Goal: Task Accomplishment & Management: Complete application form

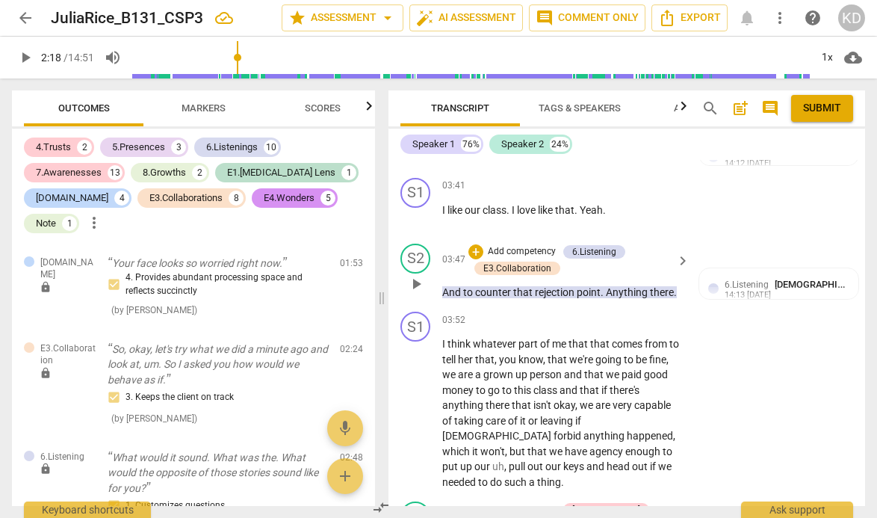
scroll to position [2222, 0]
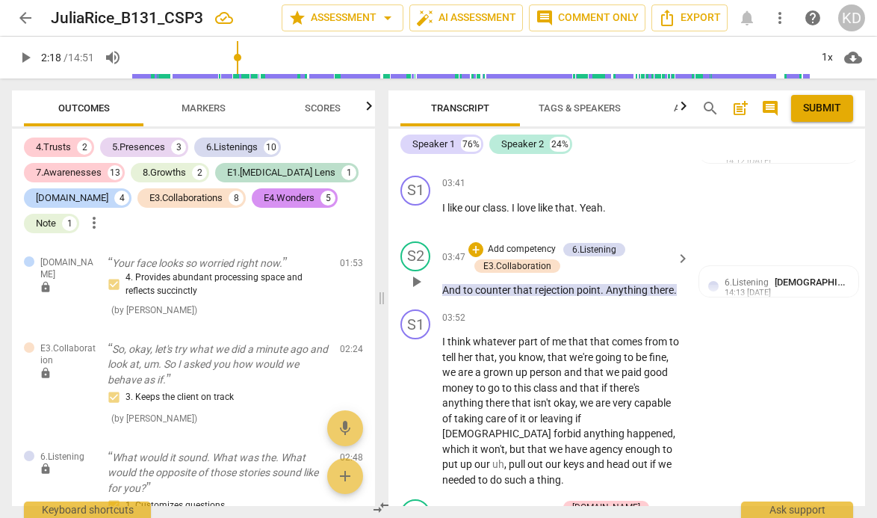
click at [537, 248] on p "Add competency" at bounding box center [521, 249] width 71 height 13
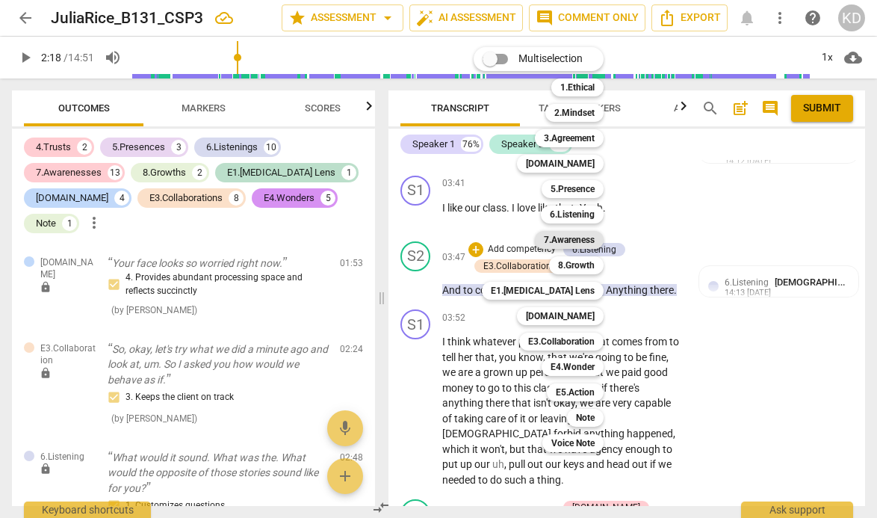
click at [581, 237] on b "7.Awareness" at bounding box center [569, 240] width 51 height 18
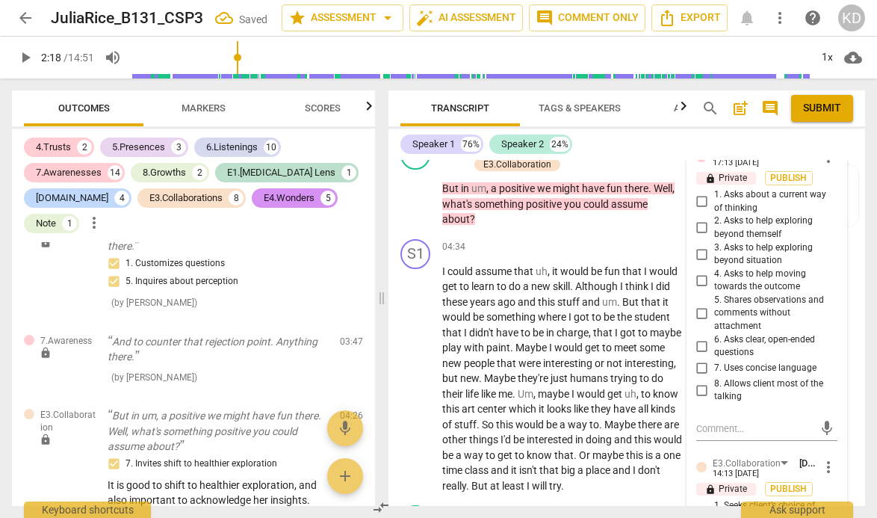
scroll to position [2558, 0]
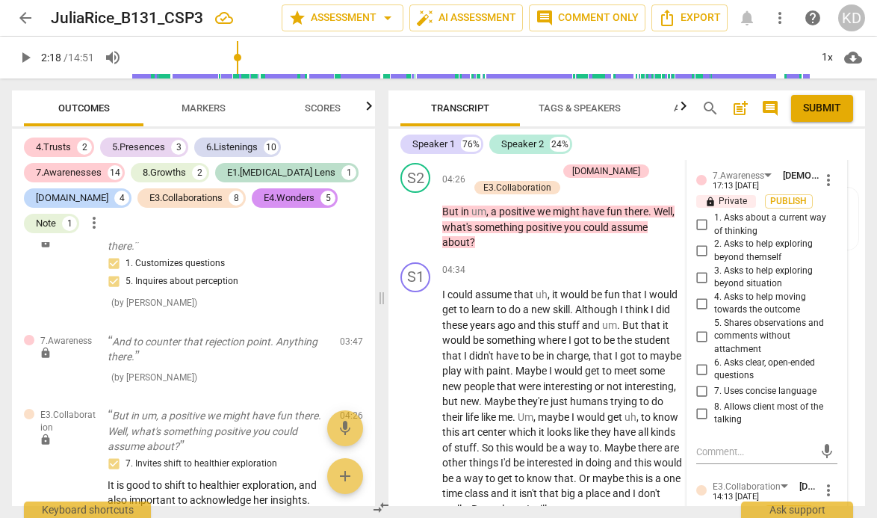
click at [701, 278] on input "3. Asks to help exploring beyond situation" at bounding box center [702, 277] width 24 height 18
checkbox input "true"
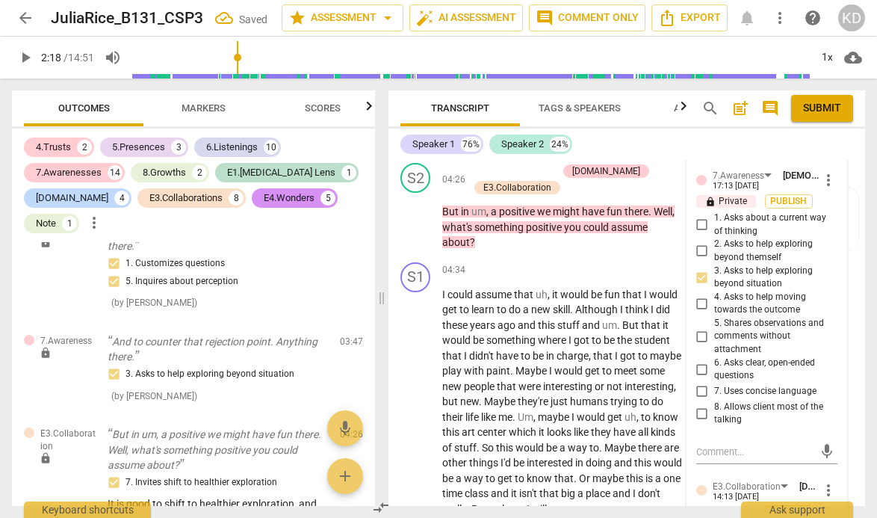
click at [698, 303] on input "4. Asks to help moving towards the outcome" at bounding box center [702, 303] width 24 height 18
checkbox input "true"
click at [699, 390] on input "7. Uses concise language" at bounding box center [702, 392] width 24 height 18
checkbox input "true"
click at [698, 412] on input "8. Allows client most of the talking" at bounding box center [702, 413] width 24 height 18
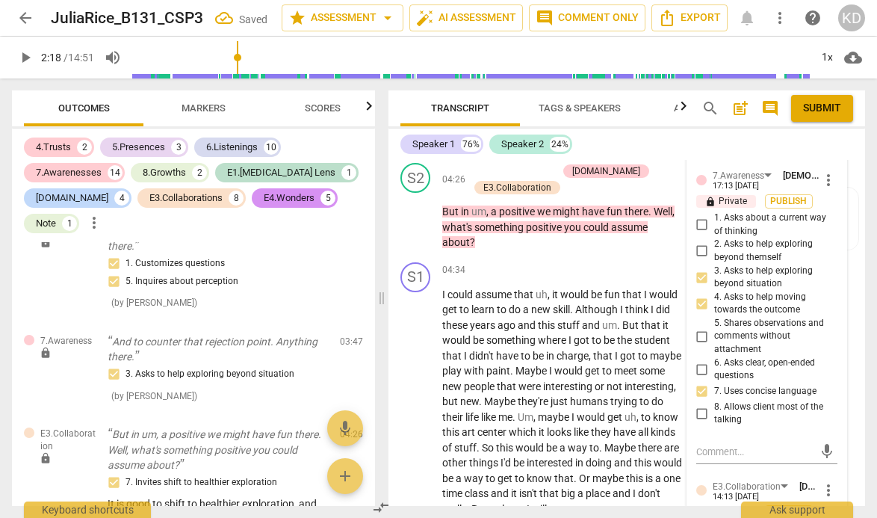
checkbox input "true"
click at [698, 371] on input "6. Asks clear, open-ended questions" at bounding box center [702, 369] width 24 height 18
checkbox input "true"
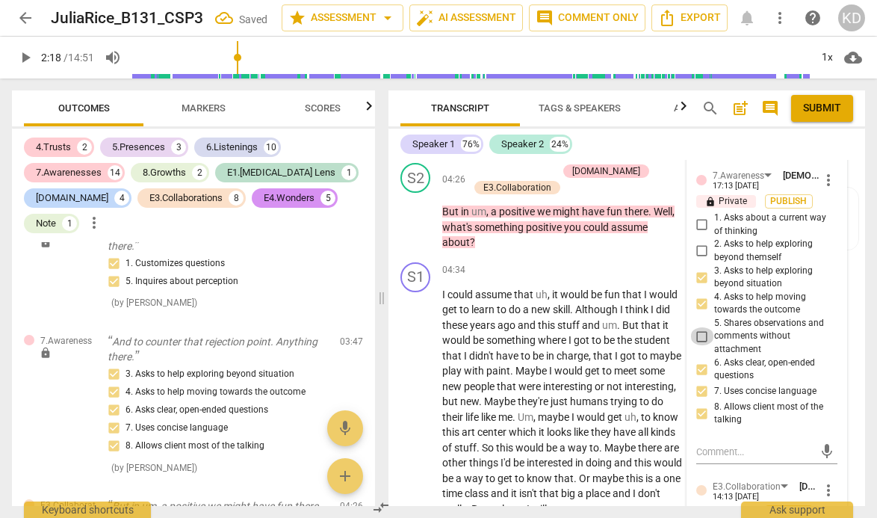
click at [699, 337] on input "5. Shares observations and comments without attachment" at bounding box center [702, 336] width 24 height 18
checkbox input "true"
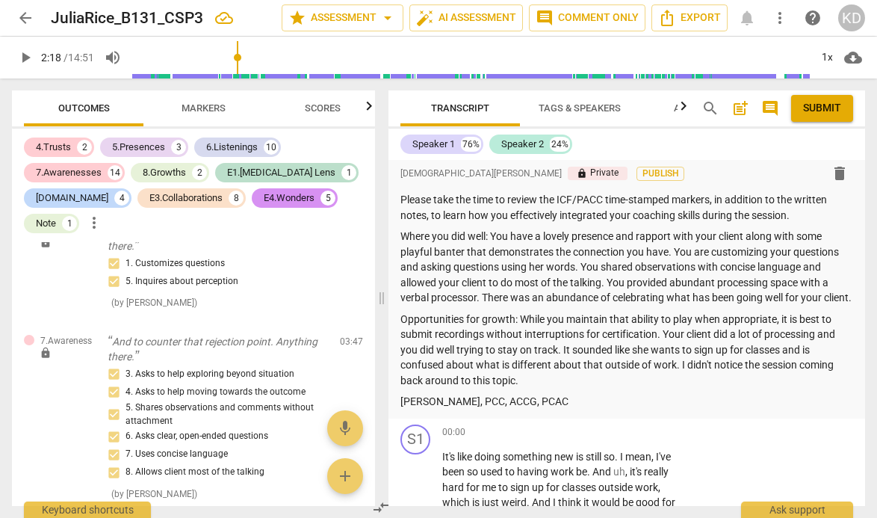
scroll to position [22, 0]
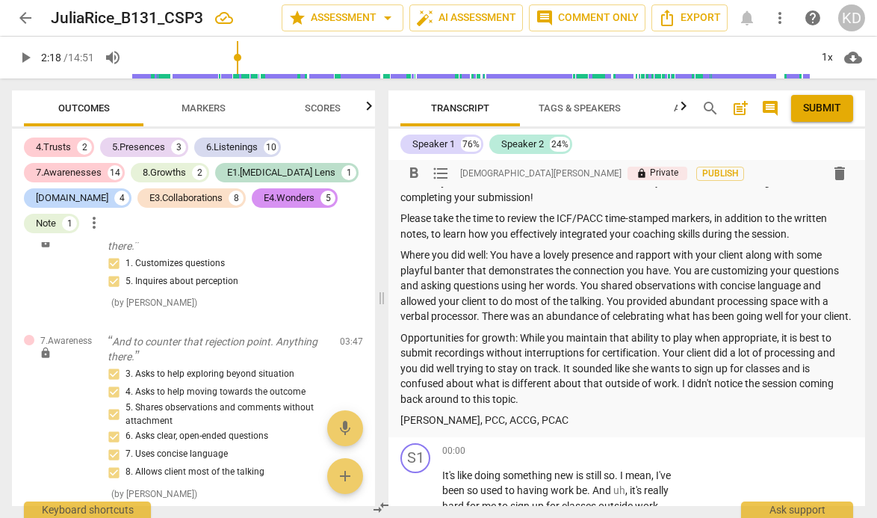
click at [575, 258] on p "Where you did well: You have a lovely presence and rapport with your client alo…" at bounding box center [626, 285] width 453 height 77
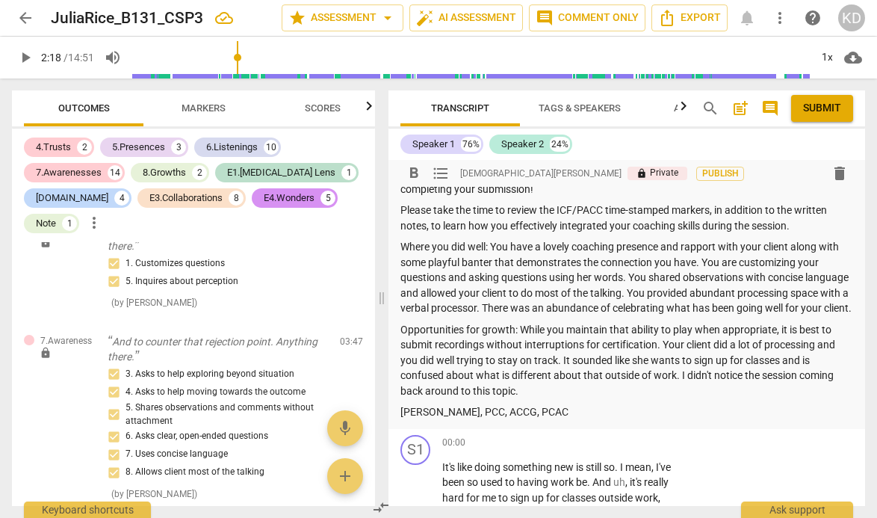
scroll to position [13, 0]
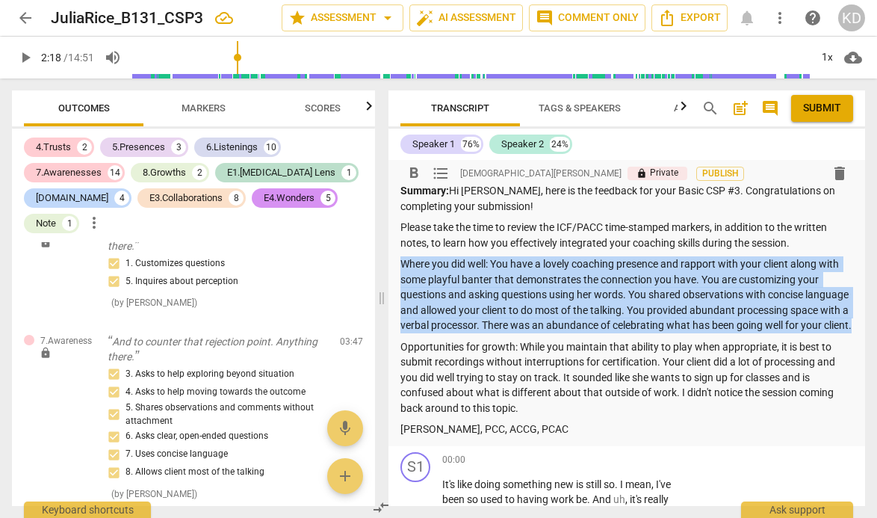
drag, startPoint x: 498, startPoint y: 342, endPoint x: 403, endPoint y: 267, distance: 120.8
click at [403, 267] on p "Where you did well: You have a lovely coaching presence and rapport with your c…" at bounding box center [626, 294] width 453 height 77
copy p "Where you did well: You have a lovely coaching presence and rapport with your c…"
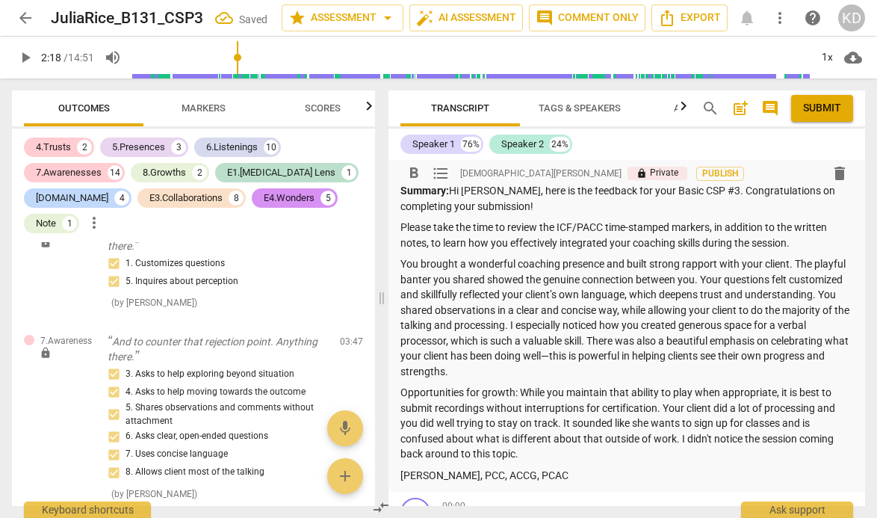
click at [400, 266] on p "You brought a wonderful coaching presence and built strong rapport with your cl…" at bounding box center [626, 317] width 453 height 123
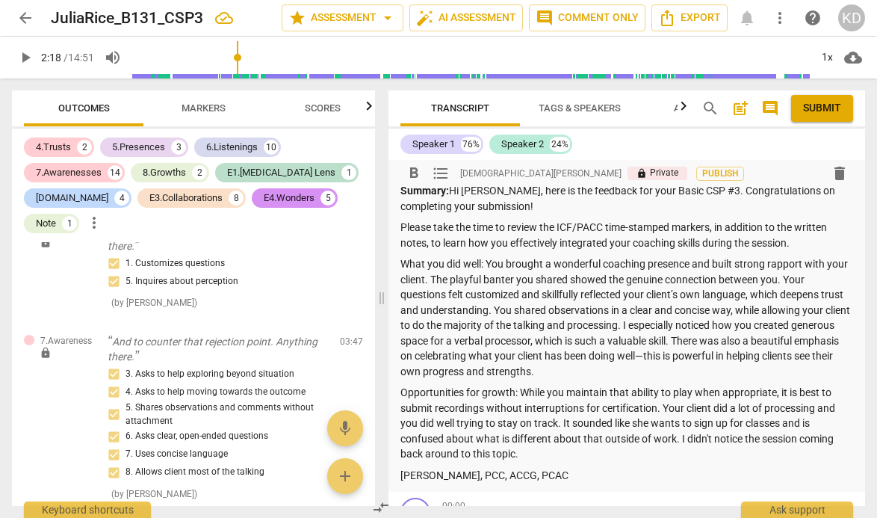
click at [735, 267] on p "What you did well: You brought a wonderful coaching presence and built strong r…" at bounding box center [626, 317] width 453 height 123
click at [711, 266] on p "What you did well: You brought a wonderful coaching presence and built strong r…" at bounding box center [626, 317] width 453 height 123
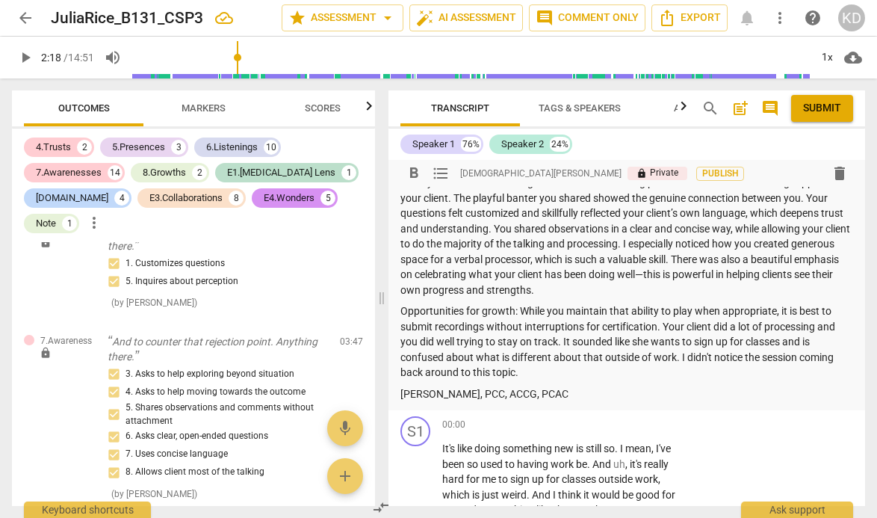
scroll to position [96, 0]
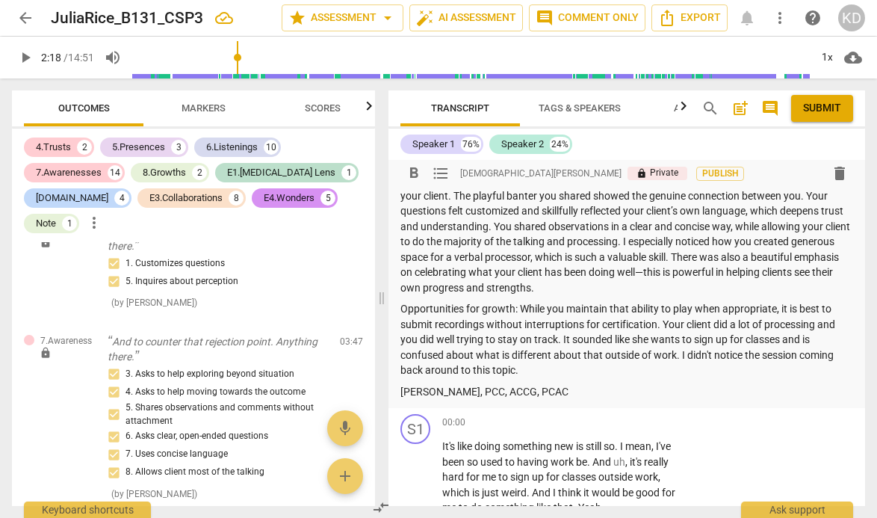
click at [767, 272] on p "What you did well: You brought a wonderful coaching presence and have built str…" at bounding box center [626, 234] width 453 height 123
click at [767, 273] on p "What you did well: You brought a wonderful coaching presence and have built str…" at bounding box center [626, 234] width 453 height 123
click at [674, 291] on p "What you did well: You brought a wonderful coaching presence and have built str…" at bounding box center [626, 234] width 453 height 123
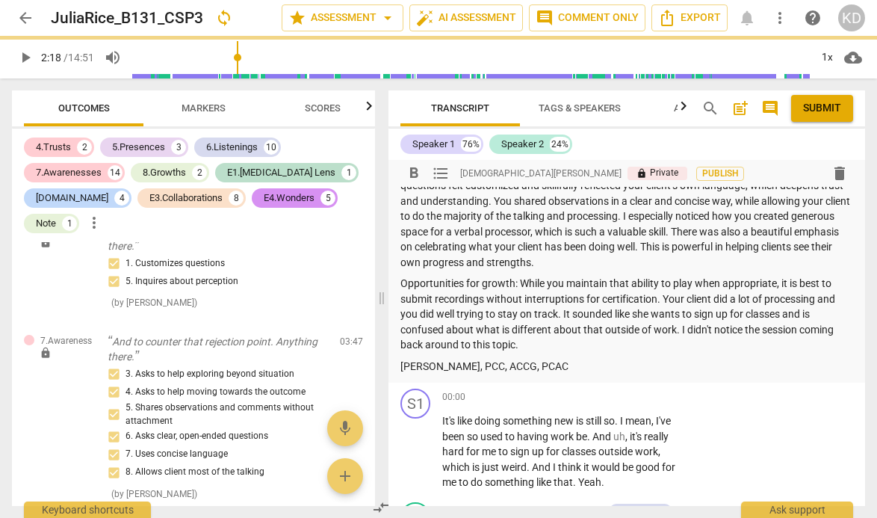
scroll to position [129, 0]
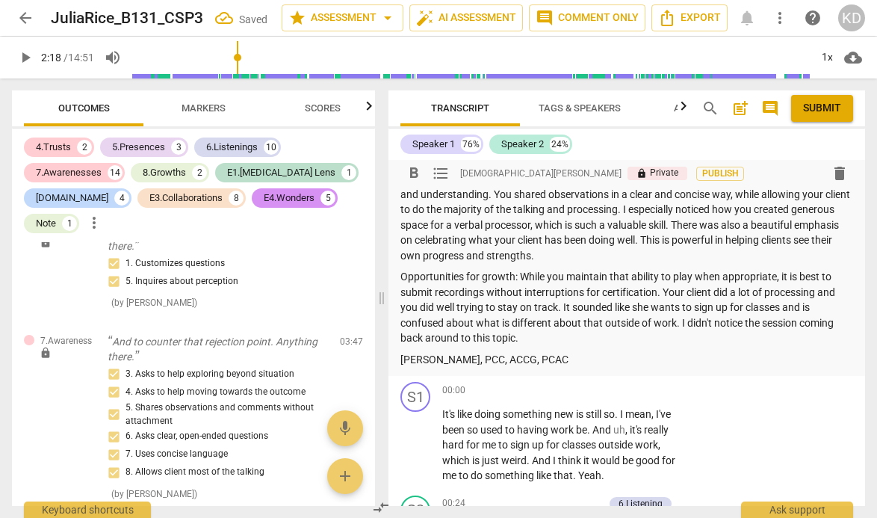
drag, startPoint x: 401, startPoint y: 276, endPoint x: 529, endPoint y: 341, distance: 143.3
click at [529, 341] on p "Opportunities for growth: While you maintain that ability to play when appropri…" at bounding box center [626, 307] width 453 height 77
copy p "Opportunities for growth: While you maintain that ability to play when appropri…"
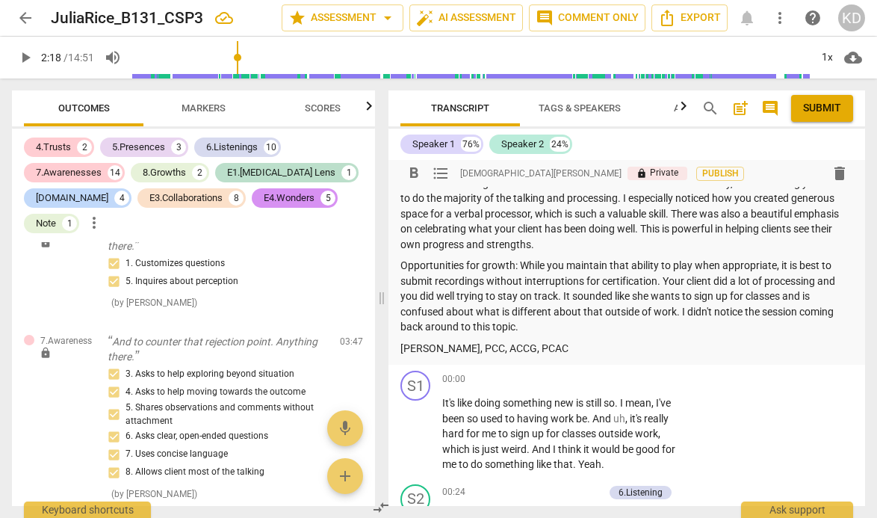
scroll to position [121, 0]
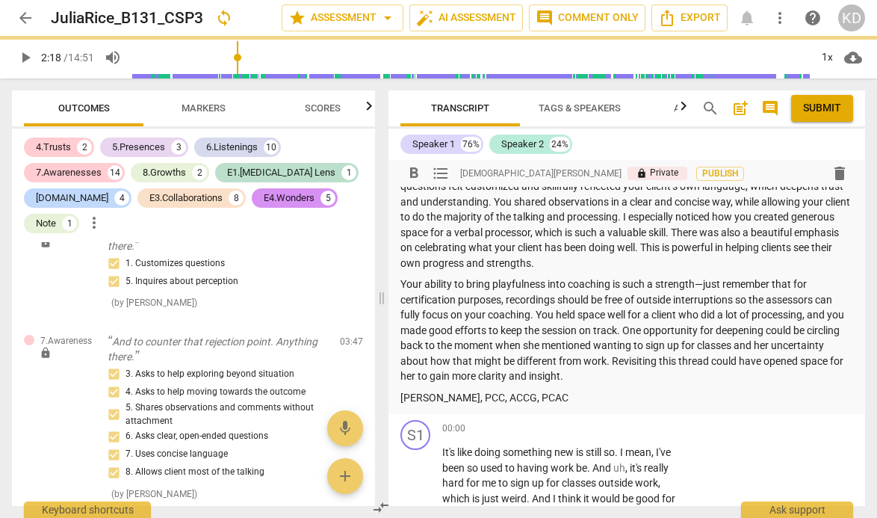
click at [401, 282] on p "Your ability to bring playfulness into coaching is such a strength—just remembe…" at bounding box center [626, 330] width 453 height 108
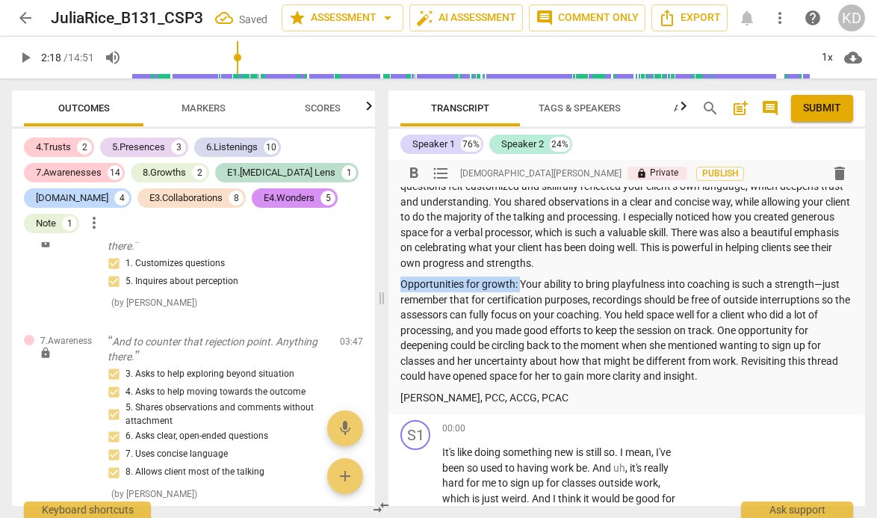
drag, startPoint x: 519, startPoint y: 282, endPoint x: 401, endPoint y: 282, distance: 118.0
click at [401, 282] on p "Opportunities for growth: Your ability to bring playfulness into coaching is su…" at bounding box center [626, 330] width 453 height 108
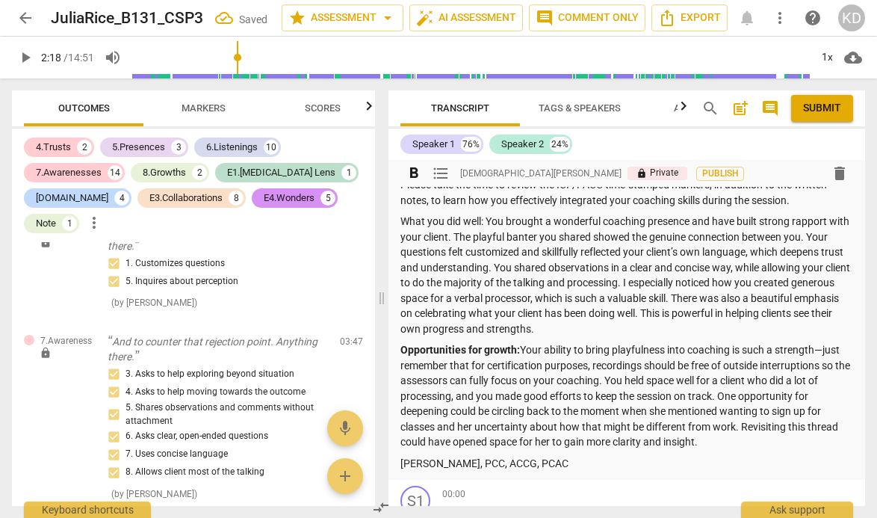
scroll to position [53, 0]
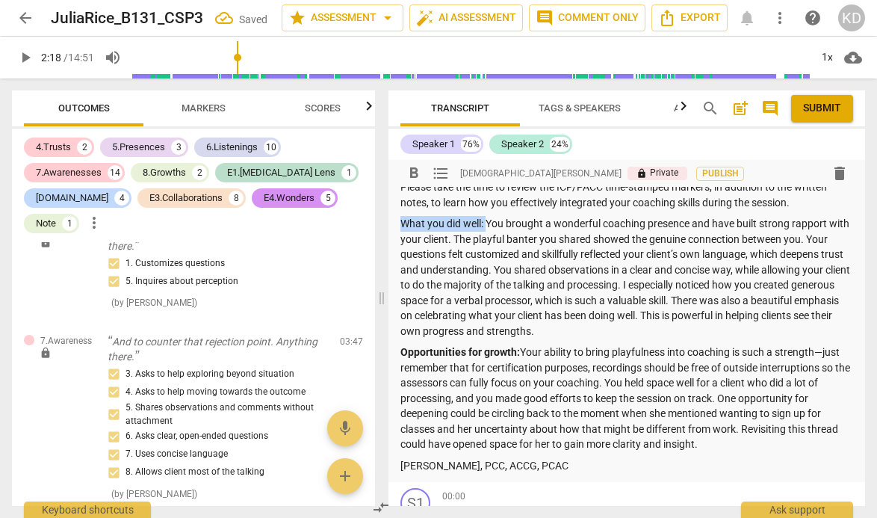
drag, startPoint x: 486, startPoint y: 222, endPoint x: 386, endPoint y: 222, distance: 100.1
click at [386, 222] on div "Transcript Tags & Speakers Analytics search post_add comment Submit Speaker 1 7…" at bounding box center [630, 297] width 495 height 439
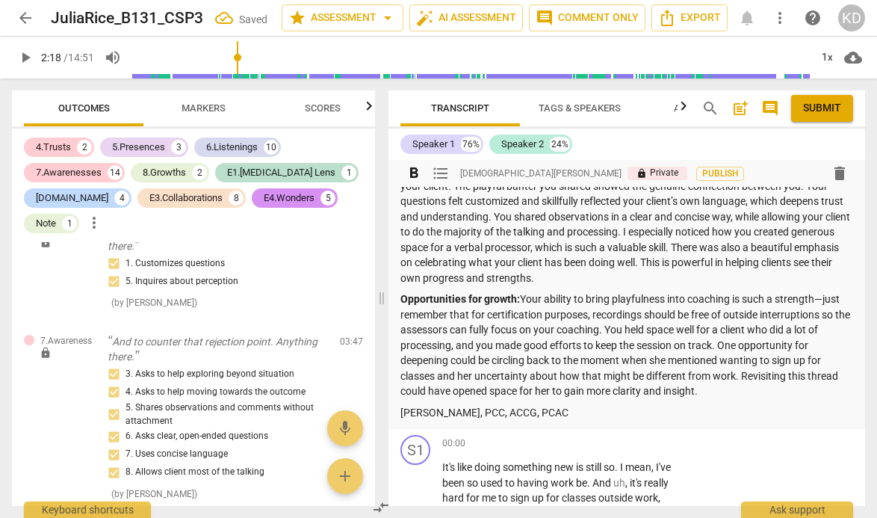
scroll to position [108, 0]
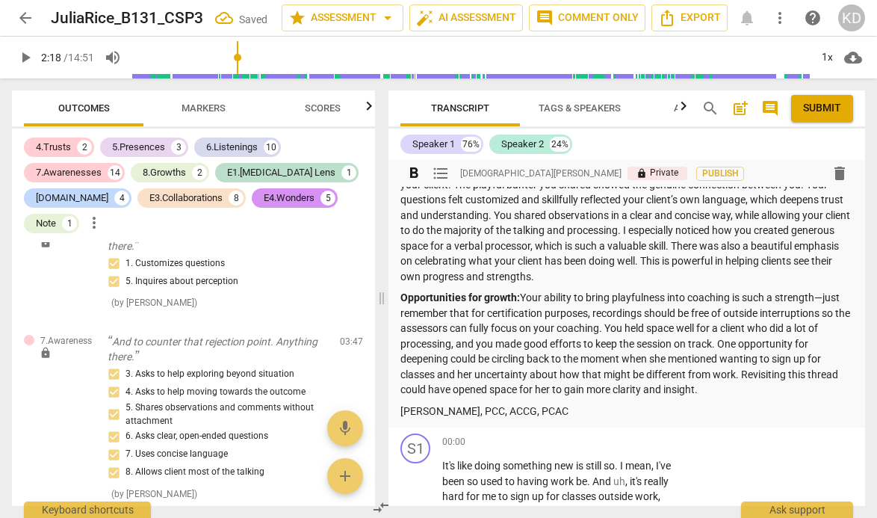
click at [826, 299] on p "Opportunities for growth: Your ability to bring playfulness into coaching is su…" at bounding box center [626, 344] width 453 height 108
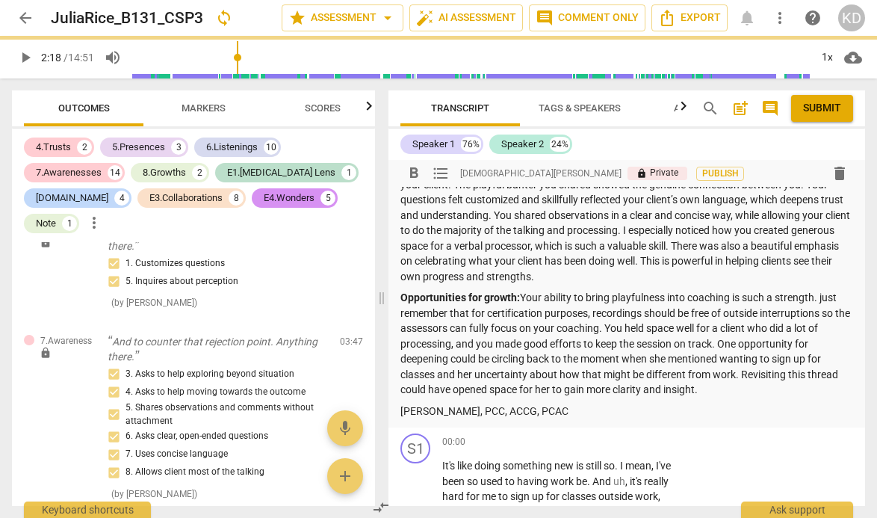
click at [825, 300] on p "Opportunities for growth: Your ability to bring playfulness into coaching is su…" at bounding box center [626, 344] width 453 height 108
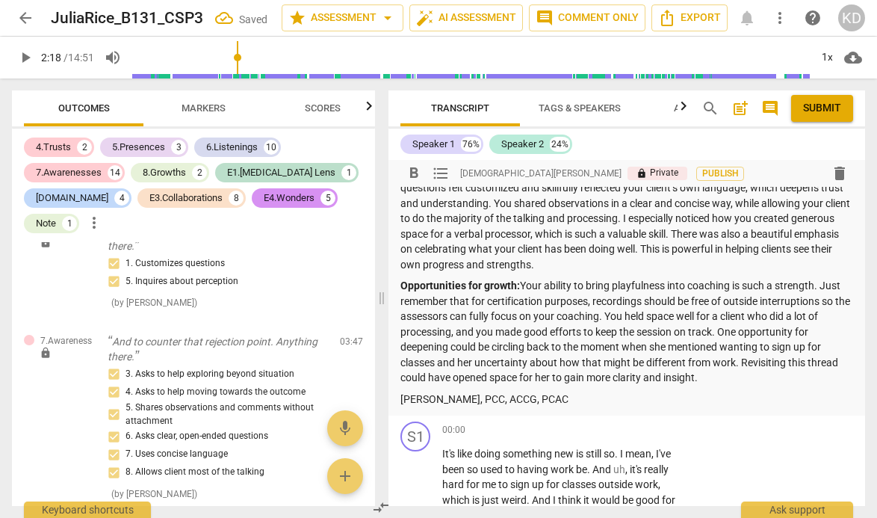
scroll to position [121, 0]
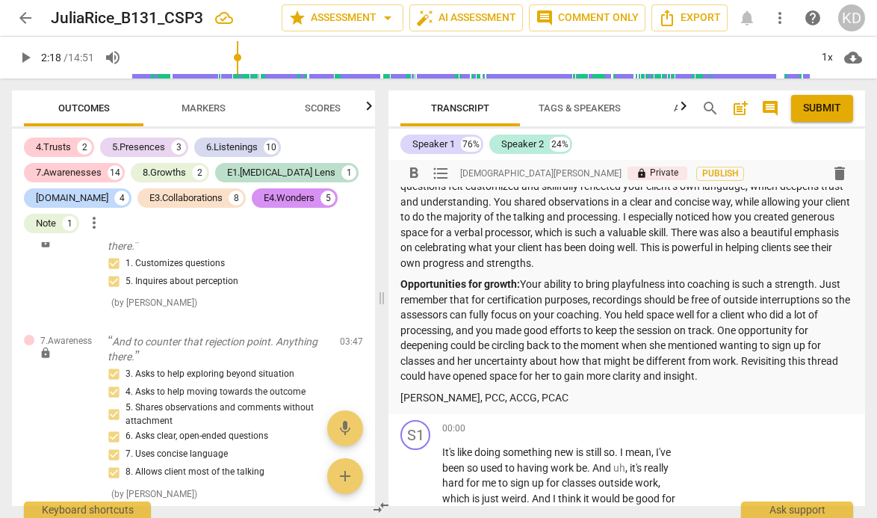
click at [764, 301] on p "Opportunities for growth: Your ability to bring playfulness into coaching is su…" at bounding box center [626, 330] width 453 height 108
click at [693, 300] on p "Opportunities for growth: Your ability to bring playfulness into coaching is su…" at bounding box center [626, 330] width 453 height 108
drag, startPoint x: 619, startPoint y: 317, endPoint x: 823, endPoint y: 303, distance: 204.5
click at [823, 303] on p "Opportunities for growth: Your ability to bring playfulness into coaching is su…" at bounding box center [626, 330] width 453 height 108
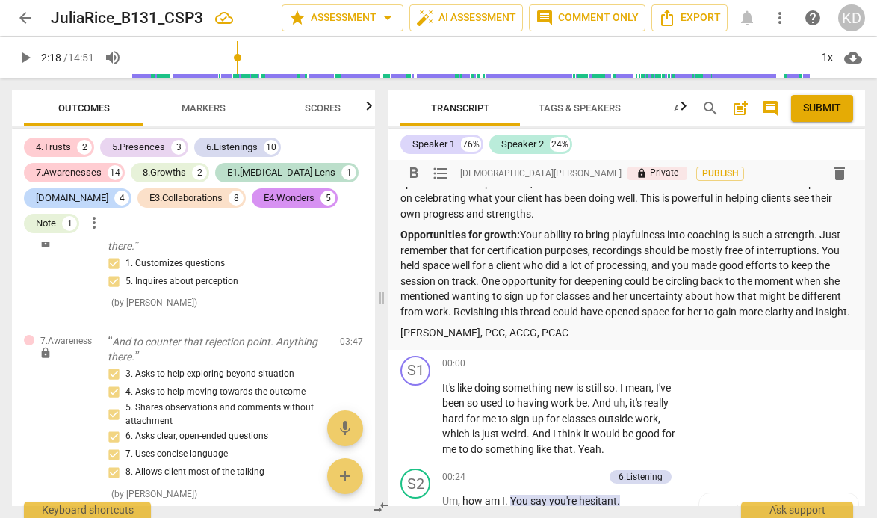
scroll to position [163, 0]
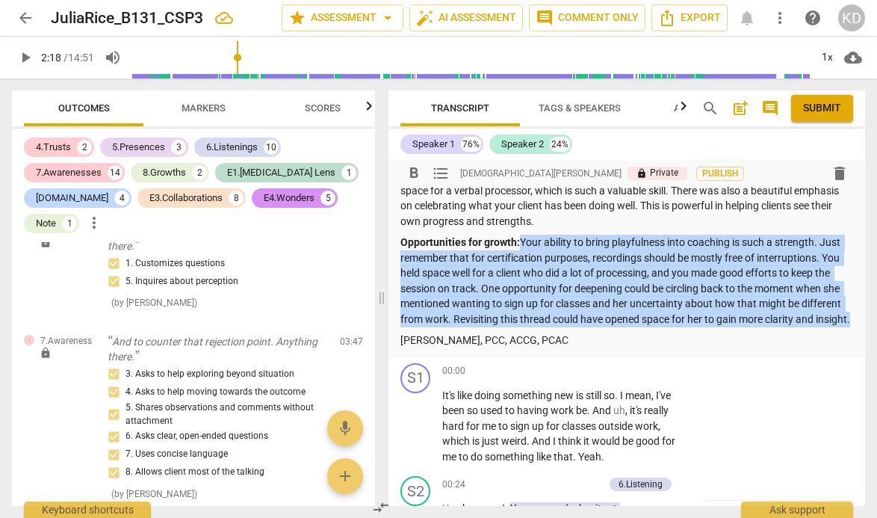
drag, startPoint x: 523, startPoint y: 242, endPoint x: 558, endPoint y: 332, distance: 96.3
click at [558, 326] on p "Opportunities for growth: Your ability to bring playfulness into coaching is su…" at bounding box center [626, 281] width 453 height 92
copy p "Your ability to bring playfulness into coaching is such a strength. Just rememb…"
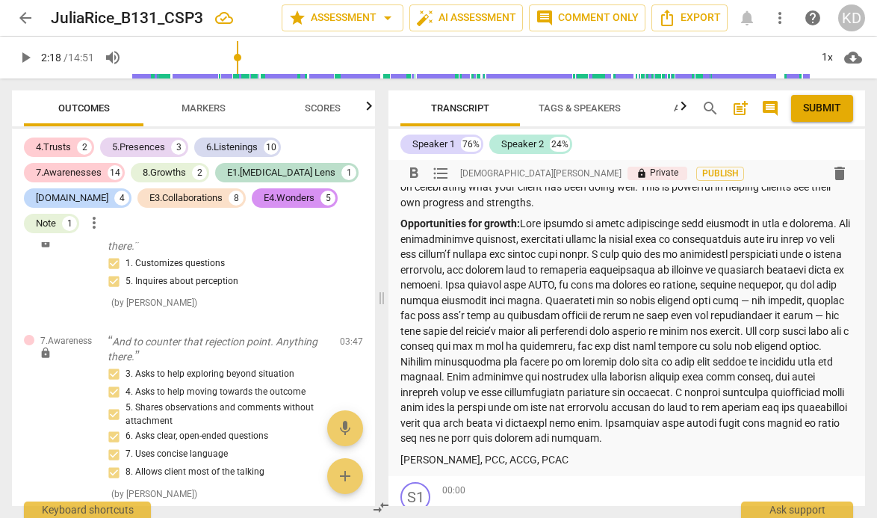
scroll to position [184, 0]
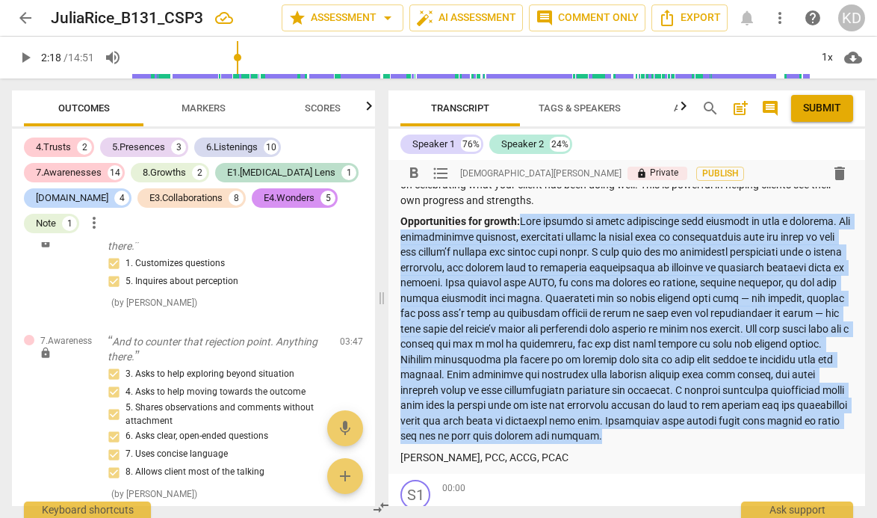
drag, startPoint x: 522, startPoint y: 221, endPoint x: 679, endPoint y: 432, distance: 262.7
click at [679, 432] on p "Opportunities for growth:" at bounding box center [626, 329] width 453 height 230
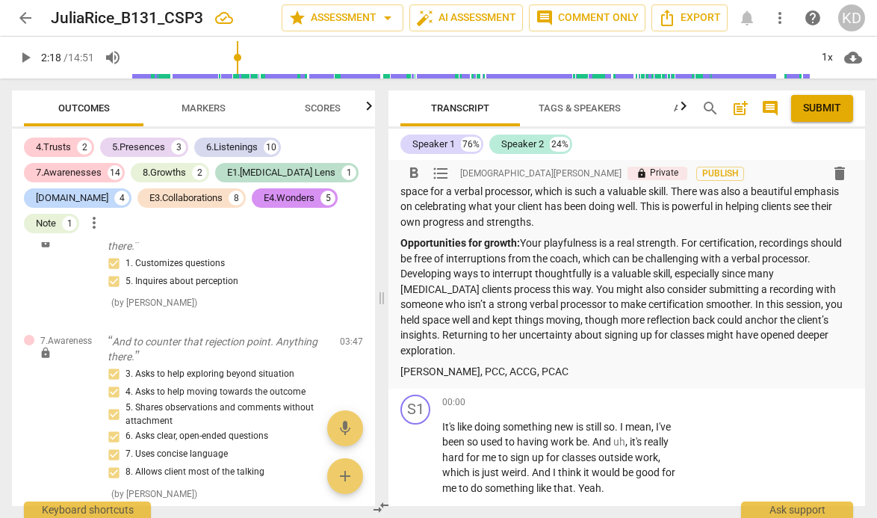
scroll to position [167, 0]
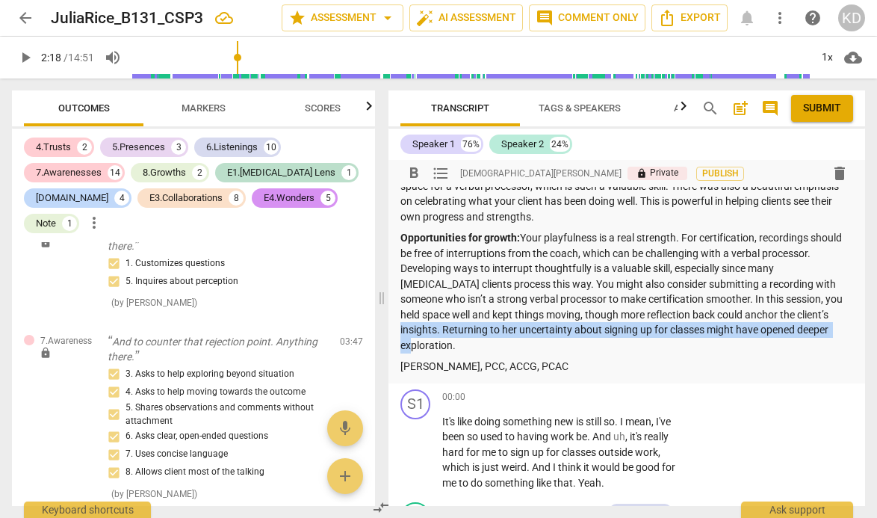
drag, startPoint x: 791, startPoint y: 330, endPoint x: 785, endPoint y: 318, distance: 14.0
click at [785, 318] on p "Opportunities for growth: Your playfulness is a real strength. For certificatio…" at bounding box center [626, 291] width 453 height 123
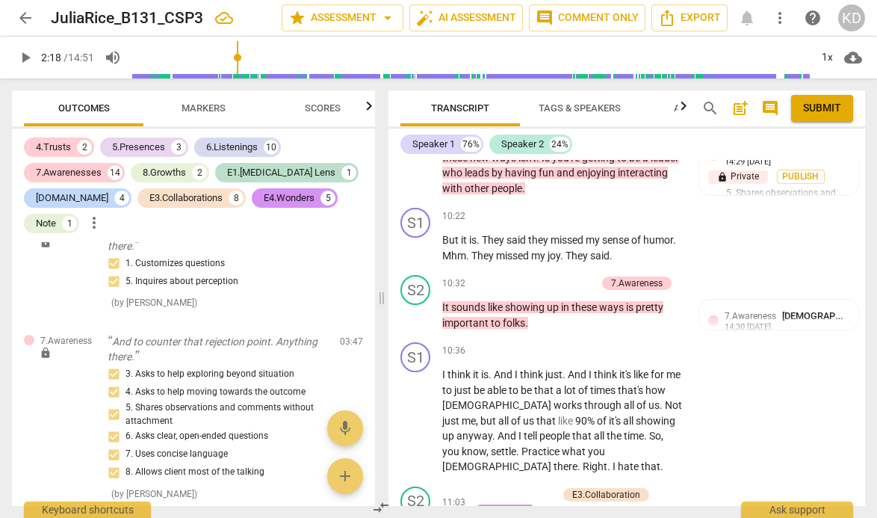
scroll to position [5405, 0]
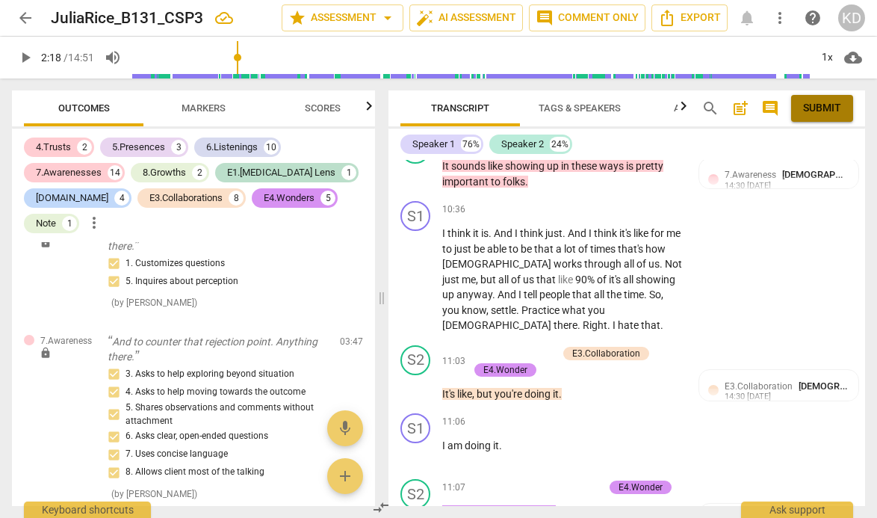
click at [821, 108] on span "Submit" at bounding box center [822, 108] width 38 height 15
